Goal: Information Seeking & Learning: Check status

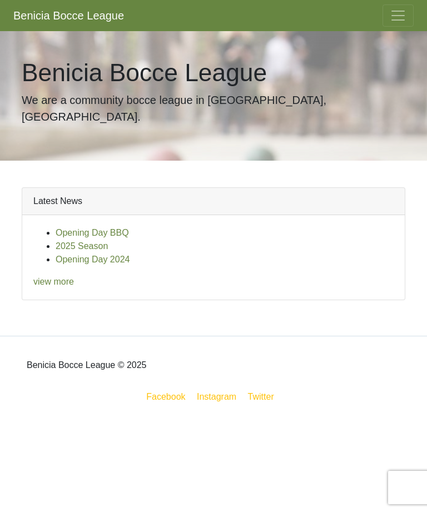
click at [64, 277] on link "view more" at bounding box center [53, 281] width 41 height 9
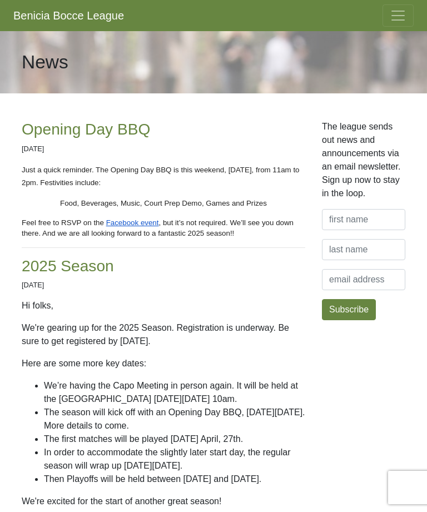
click at [394, 19] on span "Toggle navigation" at bounding box center [398, 15] width 17 height 17
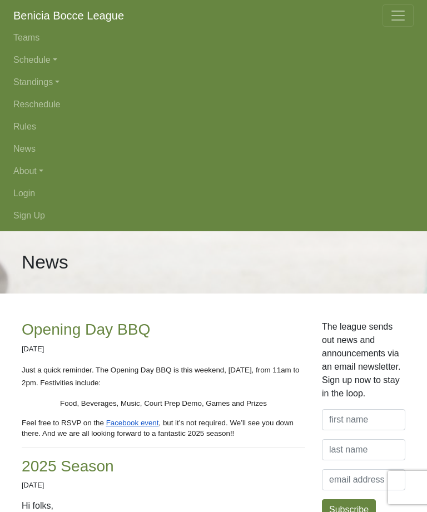
click at [56, 87] on link "Standings" at bounding box center [213, 82] width 400 height 22
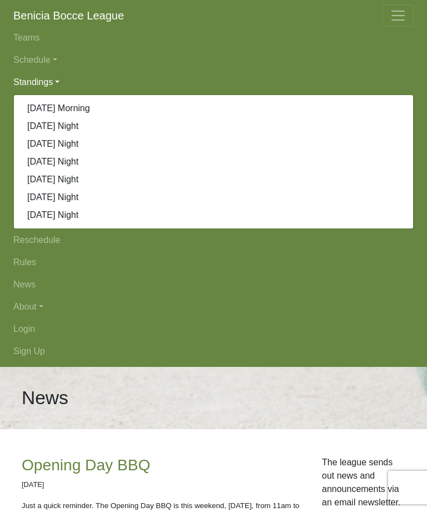
click at [42, 56] on link "Schedule" at bounding box center [213, 60] width 400 height 22
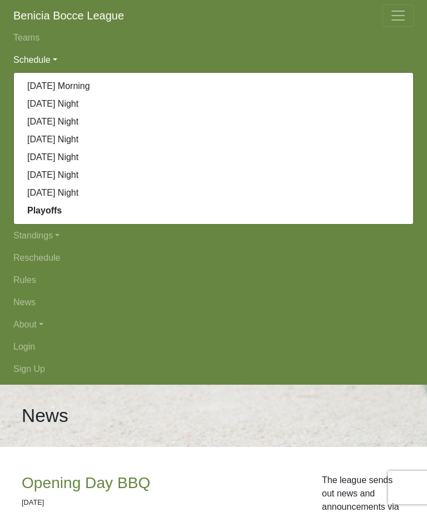
click at [51, 216] on link "Playoffs" at bounding box center [213, 211] width 399 height 18
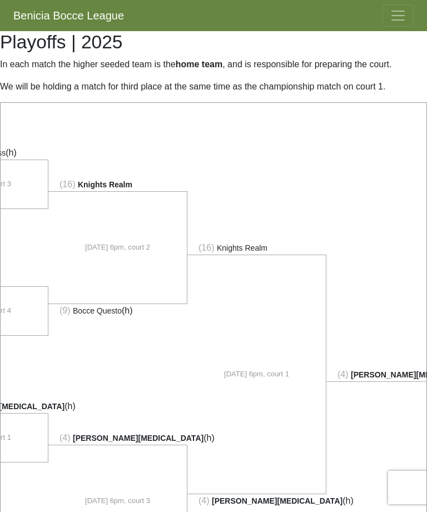
click at [404, 17] on span "Toggle navigation" at bounding box center [398, 15] width 17 height 17
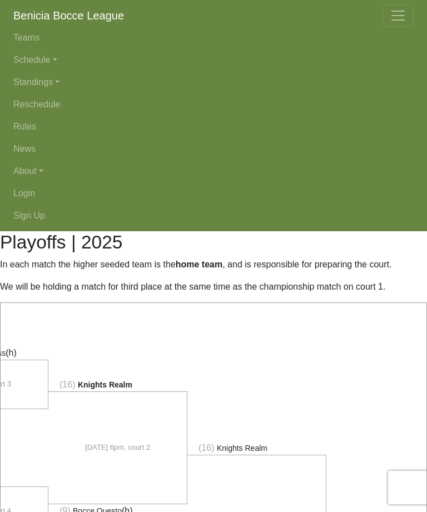
click at [29, 150] on link "News" at bounding box center [213, 149] width 400 height 22
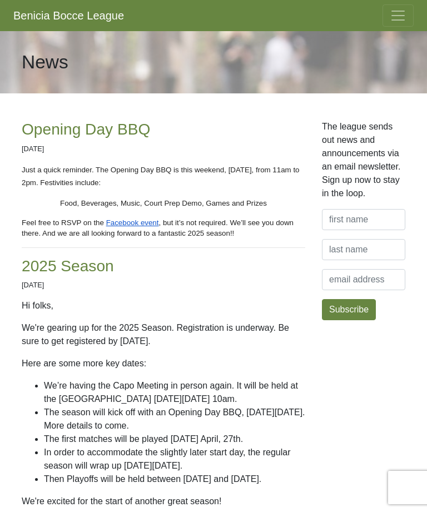
click at [402, 21] on span "Toggle navigation" at bounding box center [398, 15] width 17 height 17
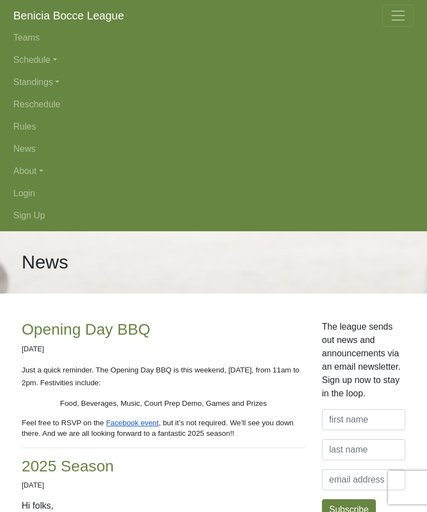
click at [31, 39] on link "Teams" at bounding box center [213, 38] width 400 height 22
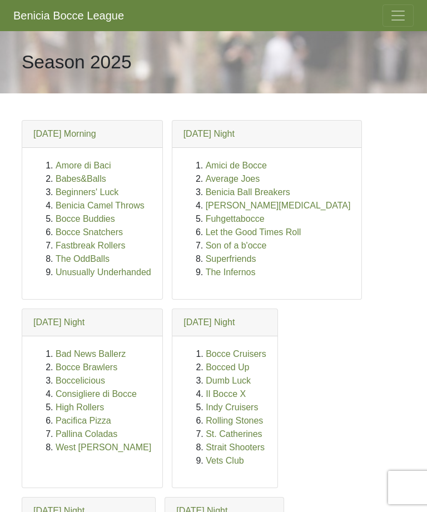
click at [394, 20] on span "Toggle navigation" at bounding box center [398, 15] width 17 height 17
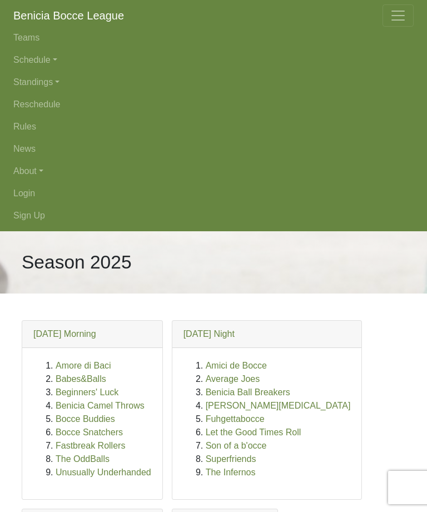
click at [405, 18] on span "Toggle navigation" at bounding box center [398, 15] width 17 height 17
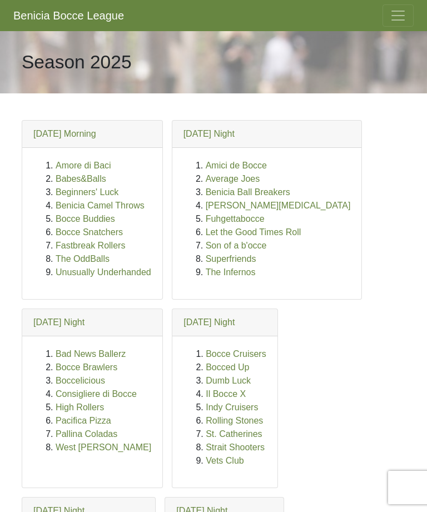
click at [395, 19] on span "Toggle navigation" at bounding box center [398, 15] width 17 height 17
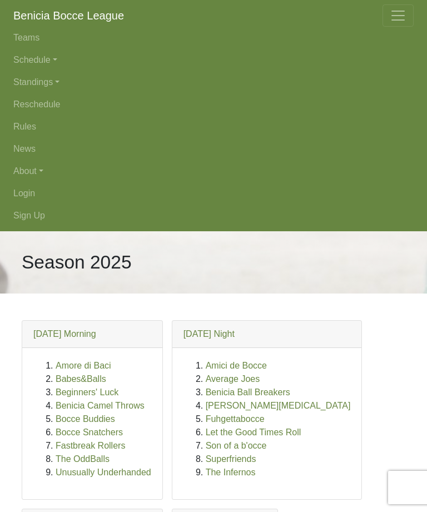
click at [55, 52] on link "Schedule" at bounding box center [213, 60] width 400 height 22
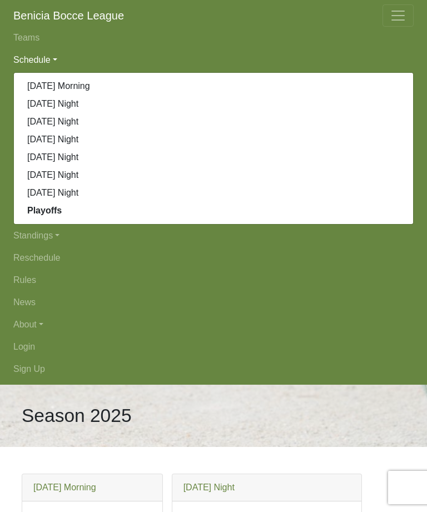
click at [53, 209] on strong "Playoffs" at bounding box center [44, 210] width 34 height 9
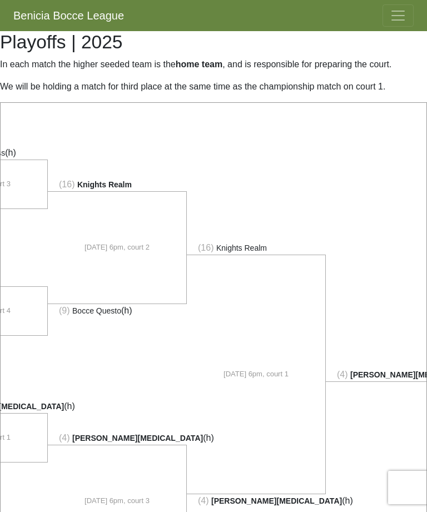
scroll to position [0, 241]
